Goal: Transaction & Acquisition: Book appointment/travel/reservation

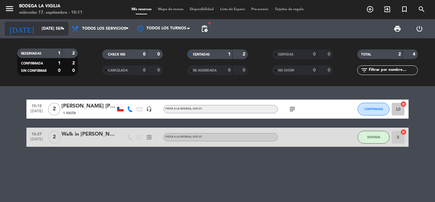
click at [49, 31] on input "[DATE] sep." at bounding box center [66, 28] width 54 height 11
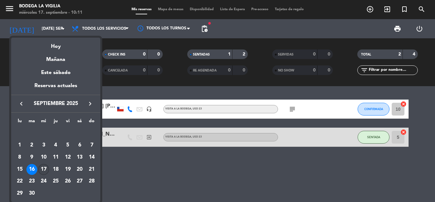
click at [44, 168] on div "17" at bounding box center [43, 169] width 11 height 11
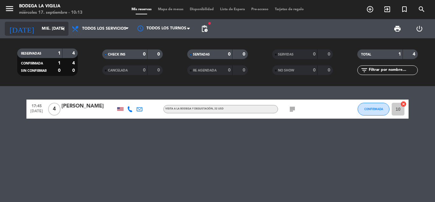
click at [41, 29] on input "mié. [DATE]" at bounding box center [66, 28] width 54 height 11
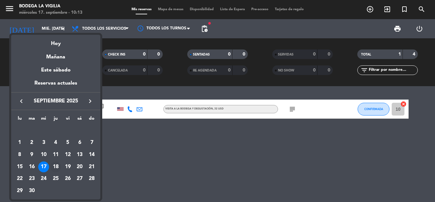
click at [58, 164] on div "18" at bounding box center [55, 166] width 11 height 11
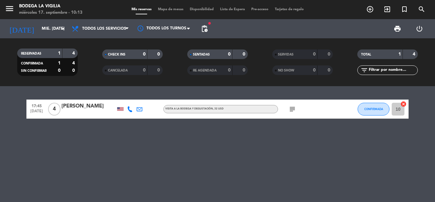
type input "[DEMOGRAPHIC_DATA] [DATE]"
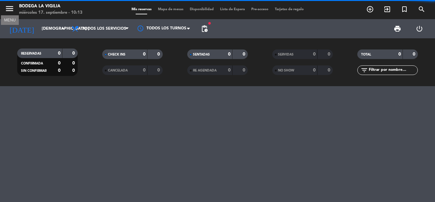
click at [7, 7] on icon "menu" at bounding box center [10, 9] width 10 height 10
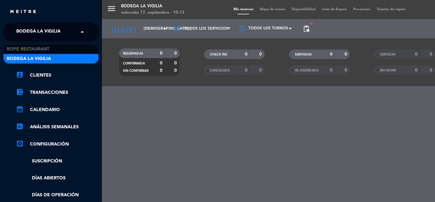
click at [64, 34] on div "× Bodega La Vigilia" at bounding box center [42, 31] width 56 height 13
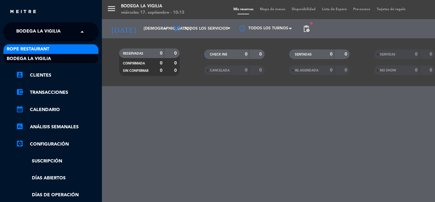
click at [55, 47] on div "Rope restaurant" at bounding box center [51, 49] width 95 height 10
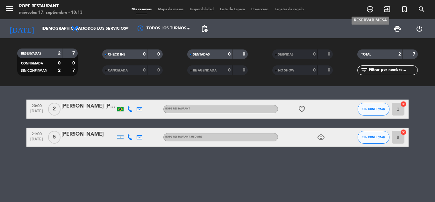
click at [370, 8] on icon "add_circle_outline" at bounding box center [371, 9] width 8 height 8
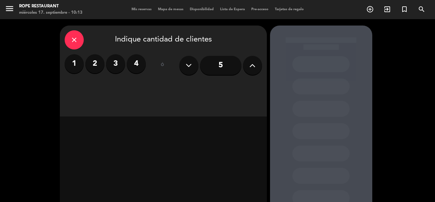
click at [114, 63] on label "3" at bounding box center [115, 63] width 19 height 19
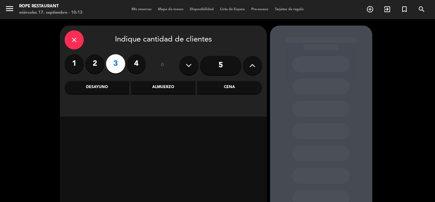
click at [213, 90] on div "Cena" at bounding box center [229, 87] width 65 height 13
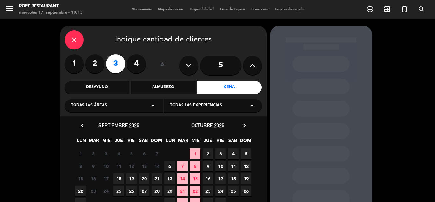
click at [115, 179] on span "18" at bounding box center [118, 178] width 11 height 11
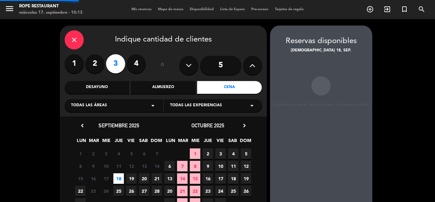
scroll to position [26, 0]
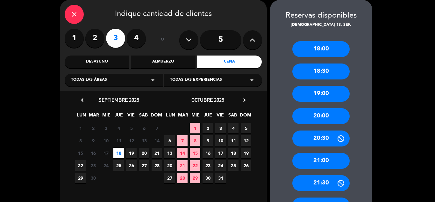
click at [324, 98] on div "19:00" at bounding box center [321, 94] width 57 height 16
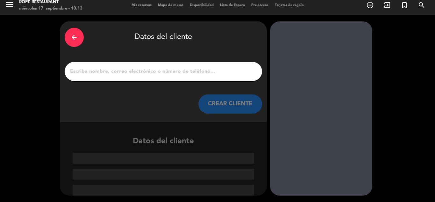
scroll to position [4, 0]
click at [189, 77] on div at bounding box center [164, 71] width 198 height 19
click at [182, 72] on input "1" at bounding box center [163, 71] width 188 height 9
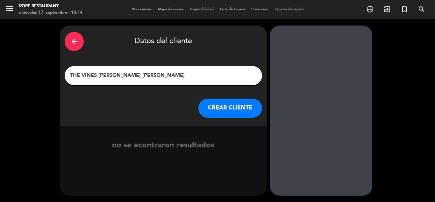
type input "THE VINES [PERSON_NAME] [PERSON_NAME]"
click at [242, 108] on button "CREAR CLIENTE" at bounding box center [231, 107] width 64 height 19
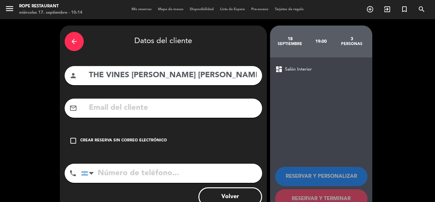
click at [75, 141] on icon "check_box_outline_blank" at bounding box center [73, 141] width 8 height 8
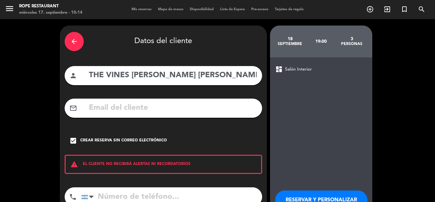
click at [119, 196] on input "tel" at bounding box center [171, 196] width 181 height 19
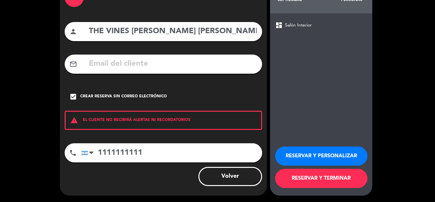
type input "1111111111"
click at [317, 180] on button "RESERVAR Y TERMINAR" at bounding box center [321, 178] width 92 height 19
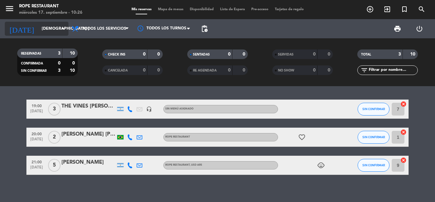
click at [47, 32] on input "[DEMOGRAPHIC_DATA] [DATE]" at bounding box center [66, 28] width 54 height 11
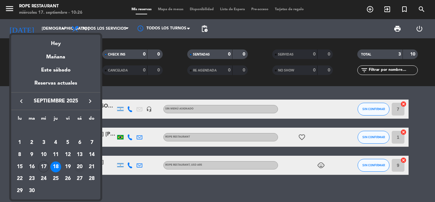
click at [82, 165] on div "20" at bounding box center [79, 166] width 11 height 11
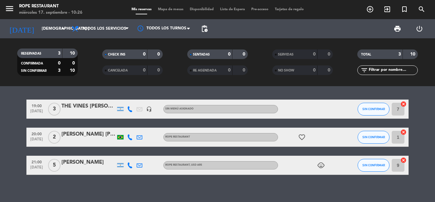
type input "sáb. [DATE]"
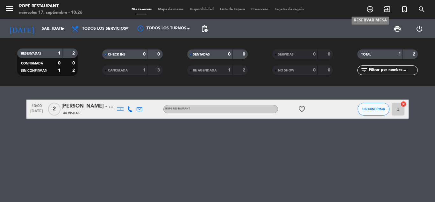
click at [369, 11] on icon "add_circle_outline" at bounding box center [371, 9] width 8 height 8
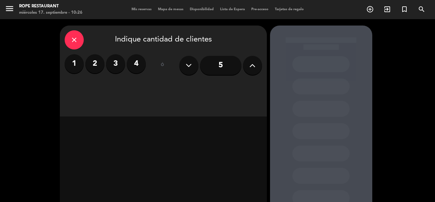
click at [248, 66] on button at bounding box center [252, 65] width 19 height 19
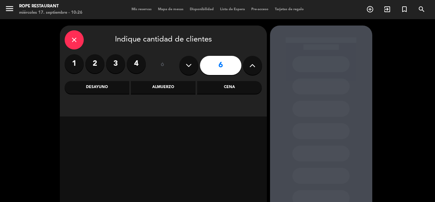
click at [151, 90] on div "Almuerzo" at bounding box center [163, 87] width 65 height 13
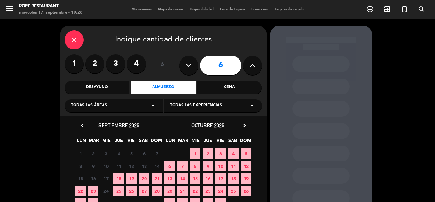
click at [143, 178] on span "20" at bounding box center [144, 178] width 11 height 11
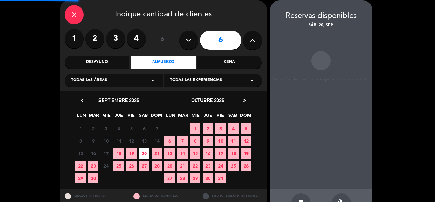
scroll to position [26, 0]
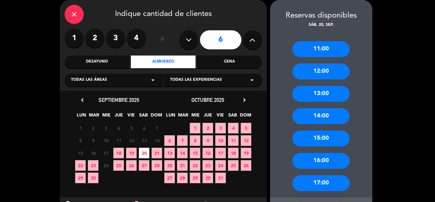
click at [327, 90] on div "13:00" at bounding box center [321, 94] width 57 height 16
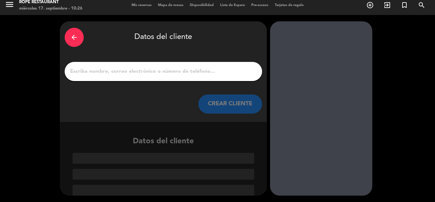
click at [147, 72] on input "1" at bounding box center [163, 71] width 188 height 9
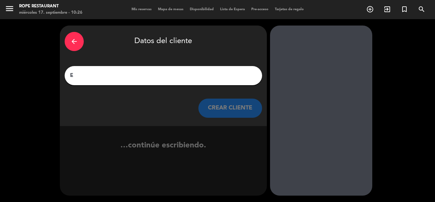
scroll to position [0, 0]
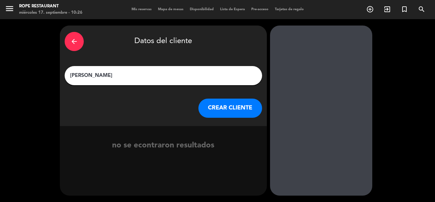
type input "[PERSON_NAME]"
click at [240, 110] on button "CREAR CLIENTE" at bounding box center [231, 107] width 64 height 19
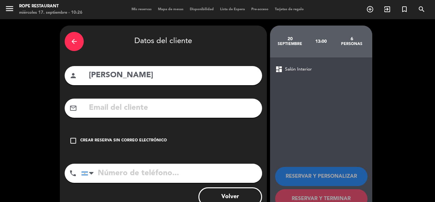
click at [71, 142] on icon "check_box_outline_blank" at bounding box center [73, 141] width 8 height 8
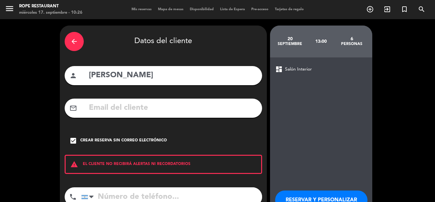
click at [113, 199] on input "tel" at bounding box center [171, 196] width 181 height 19
paste input "[PHONE_NUMBER]"
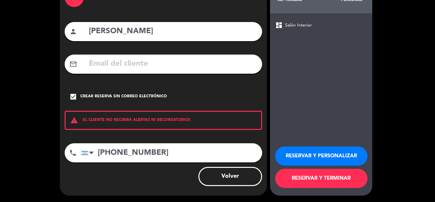
type input "[PHONE_NUMBER]"
click at [330, 159] on button "RESERVAR Y PERSONALIZAR" at bounding box center [321, 155] width 92 height 19
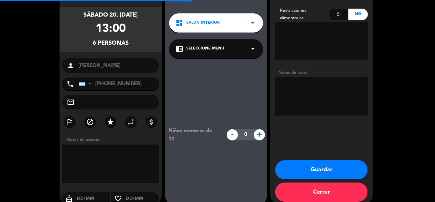
scroll to position [26, 0]
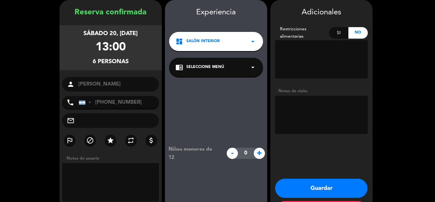
click at [115, 172] on textarea at bounding box center [110, 182] width 97 height 38
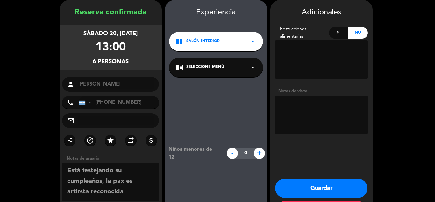
type textarea "Está festejando su cumpleaños, la pax es artirsta reconocida"
click at [315, 188] on button "Guardar" at bounding box center [321, 188] width 92 height 19
